Goal: Information Seeking & Learning: Learn about a topic

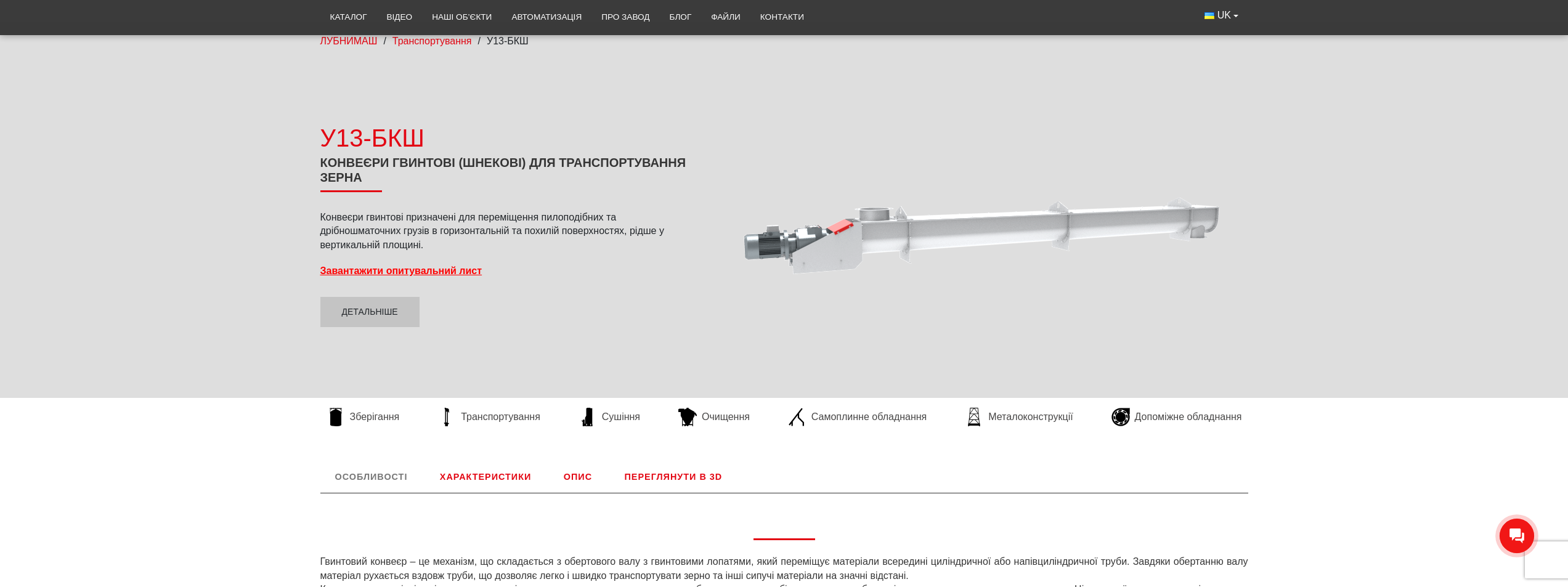
scroll to position [308, 0]
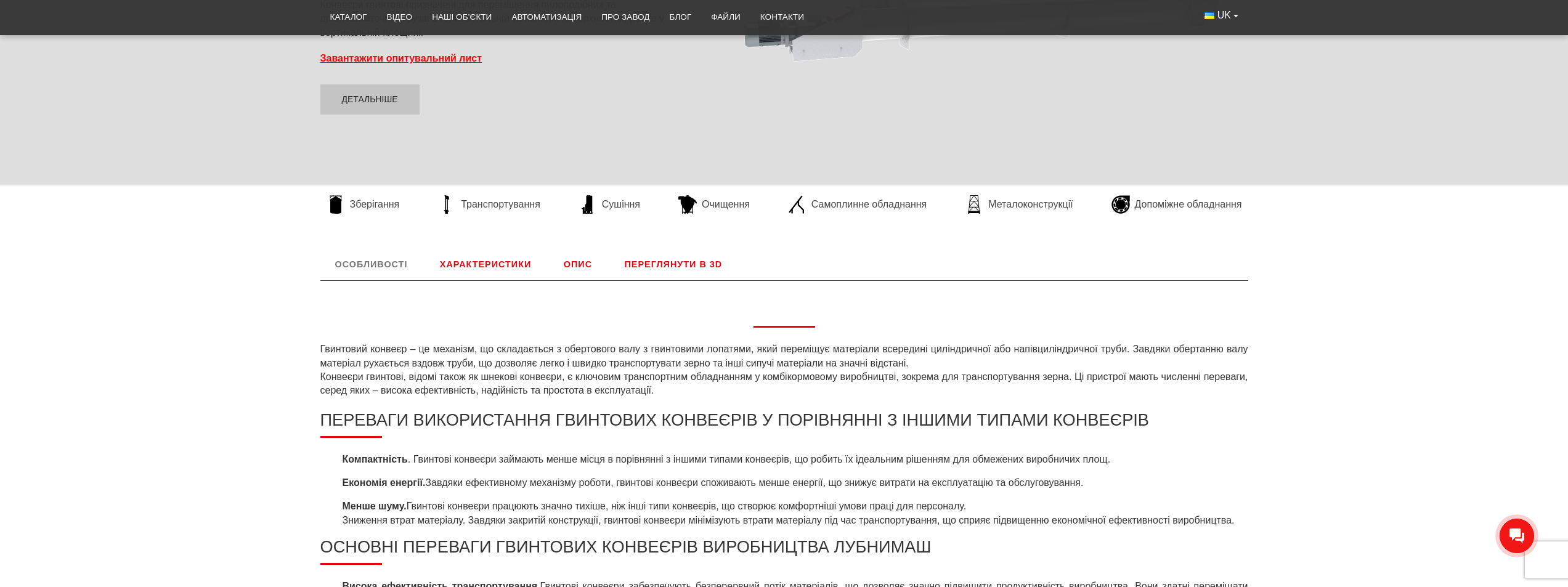
click at [678, 266] on link "Переглянути в 3D" at bounding box center [673, 264] width 128 height 32
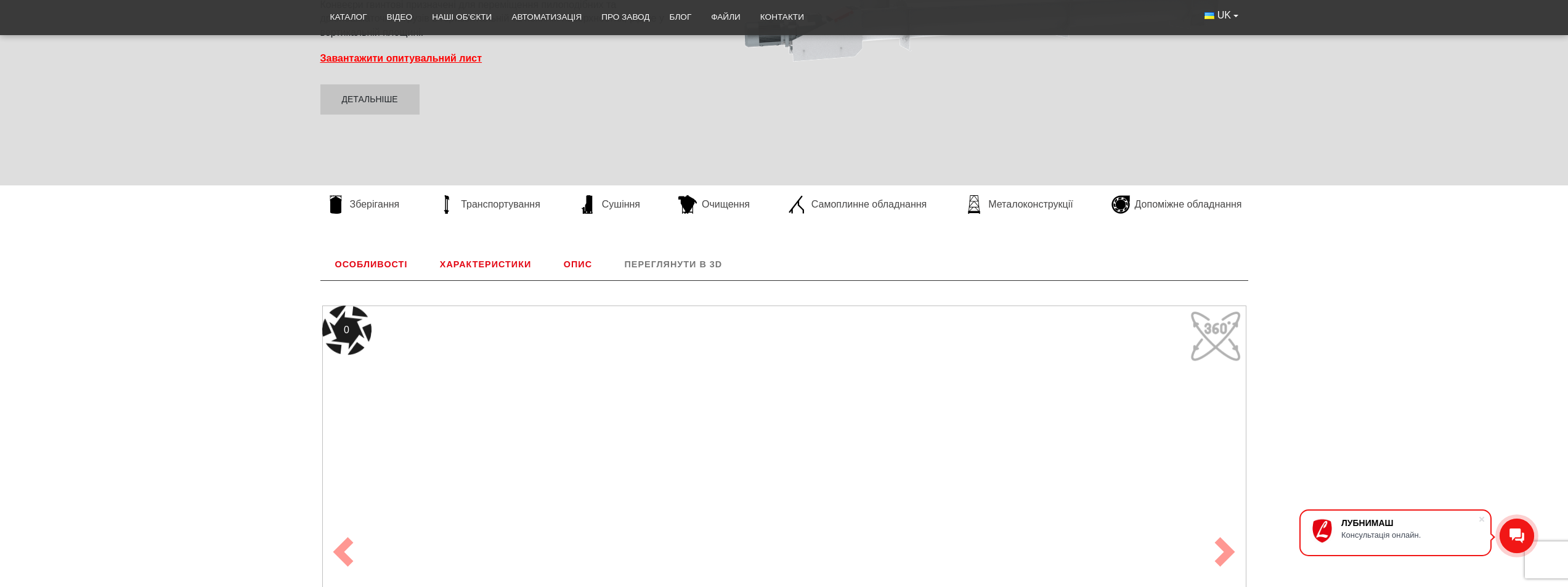
scroll to position [513, 0]
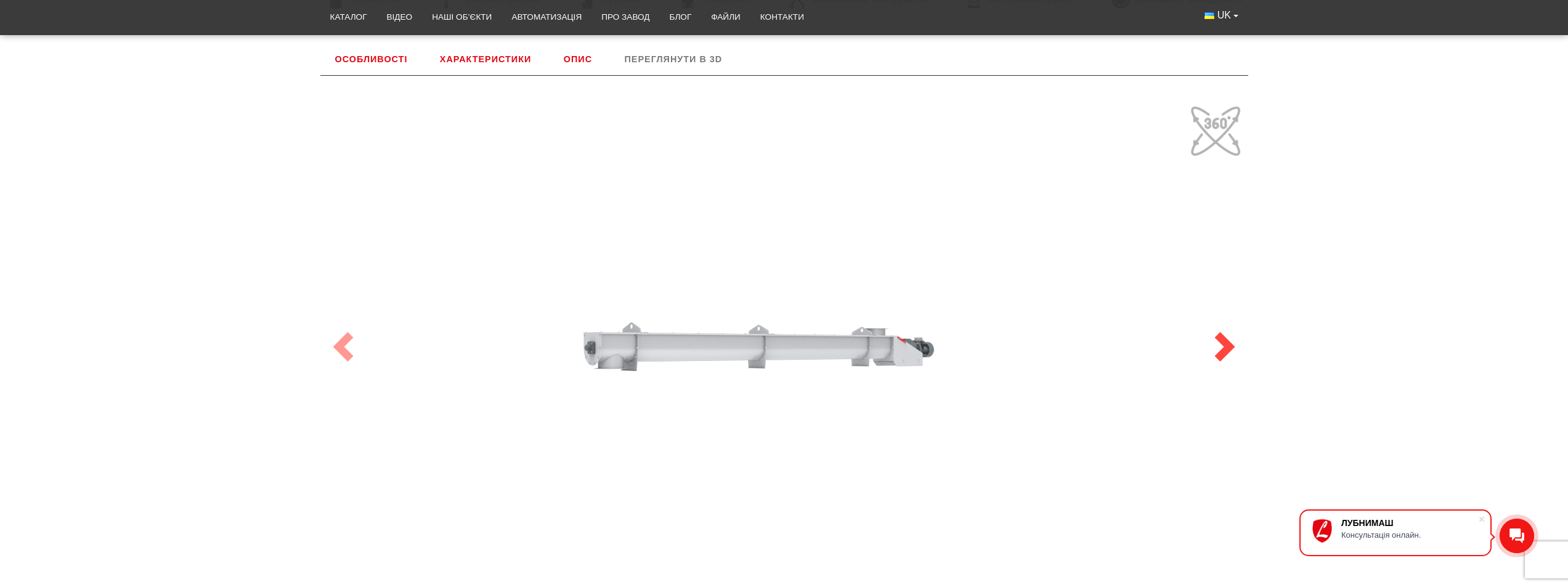
click at [1219, 347] on span at bounding box center [1225, 346] width 30 height 30
click at [1217, 347] on span at bounding box center [1225, 346] width 30 height 30
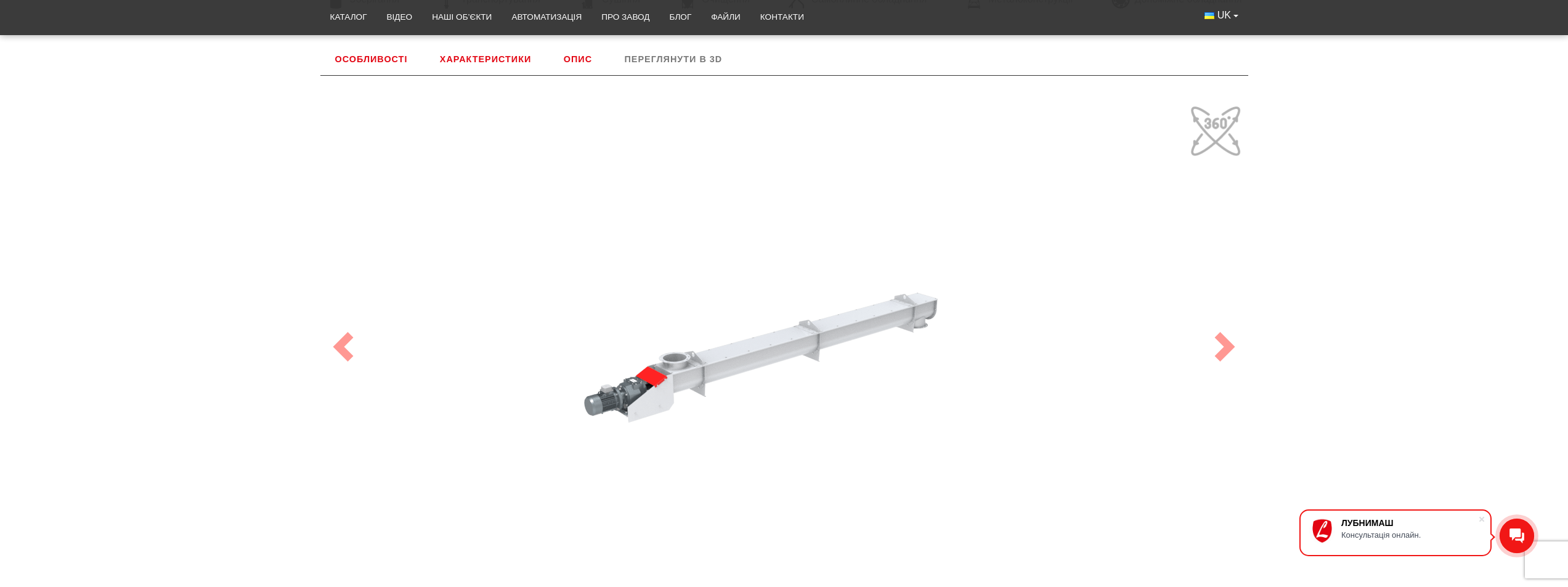
drag, startPoint x: 755, startPoint y: 328, endPoint x: 628, endPoint y: 336, distance: 127.3
click at [628, 336] on div "100" at bounding box center [784, 346] width 924 height 492
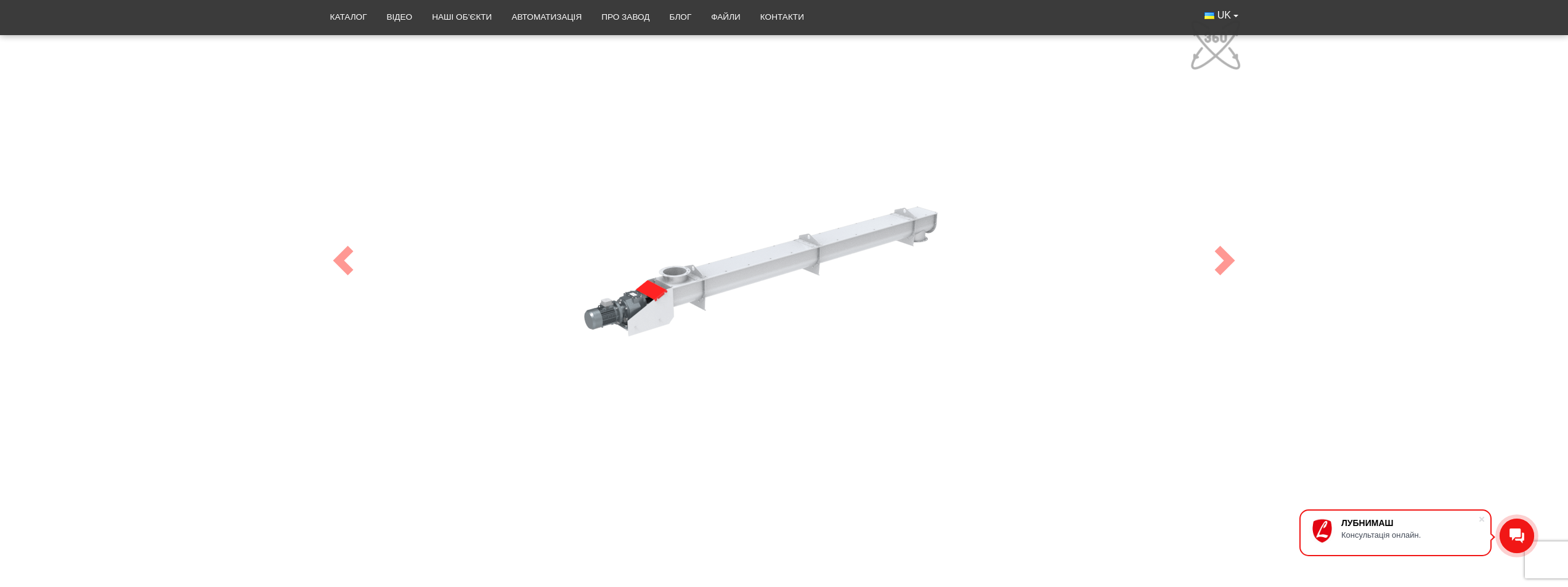
scroll to position [451, 0]
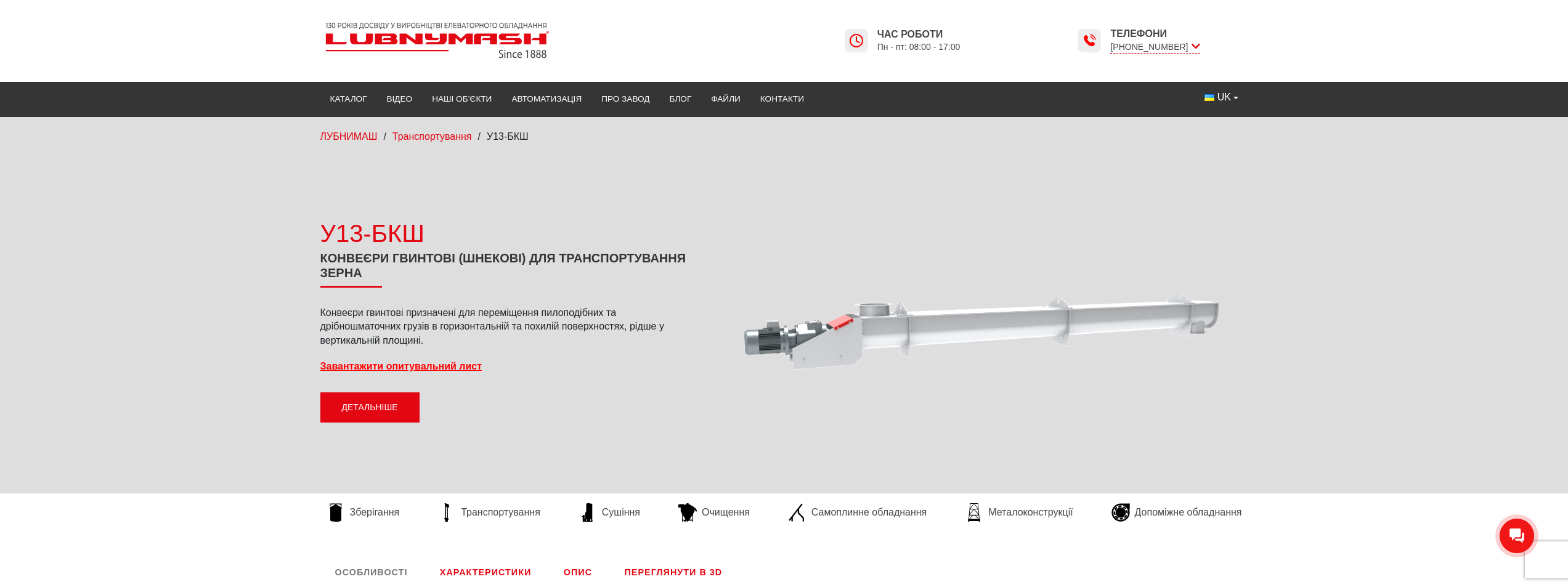
click at [338, 401] on link "Детальніше" at bounding box center [370, 407] width 99 height 31
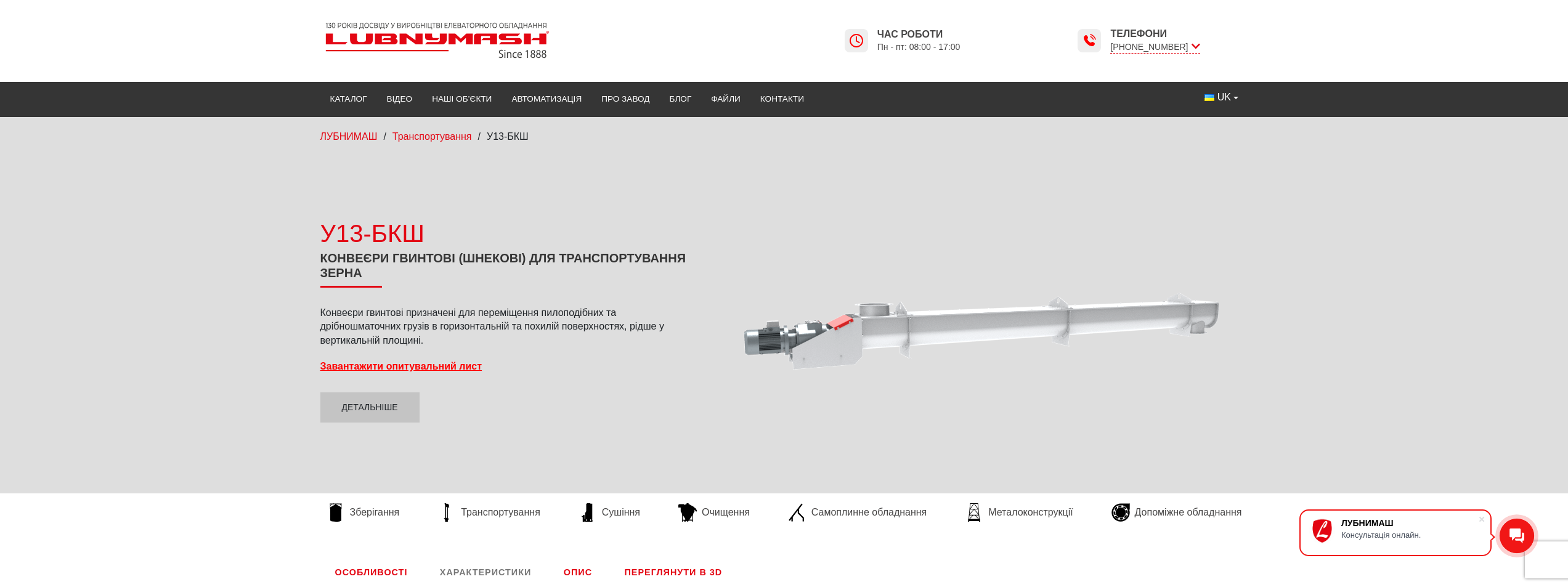
click at [870, 337] on div at bounding box center [981, 319] width 534 height 311
drag, startPoint x: 913, startPoint y: 328, endPoint x: 897, endPoint y: 357, distance: 33.1
click at [897, 357] on div at bounding box center [981, 319] width 534 height 311
click at [395, 103] on link "Відео" at bounding box center [399, 100] width 46 height 27
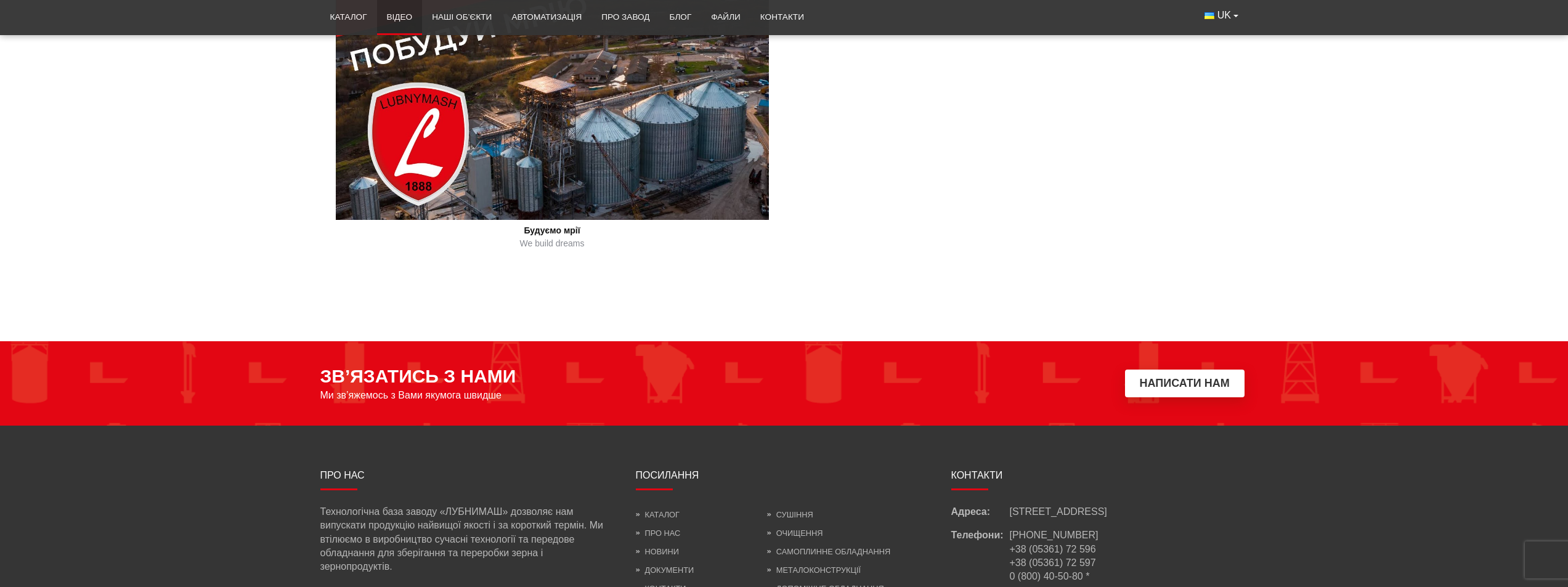
scroll to position [1416, 0]
